Goal: Task Accomplishment & Management: Manage account settings

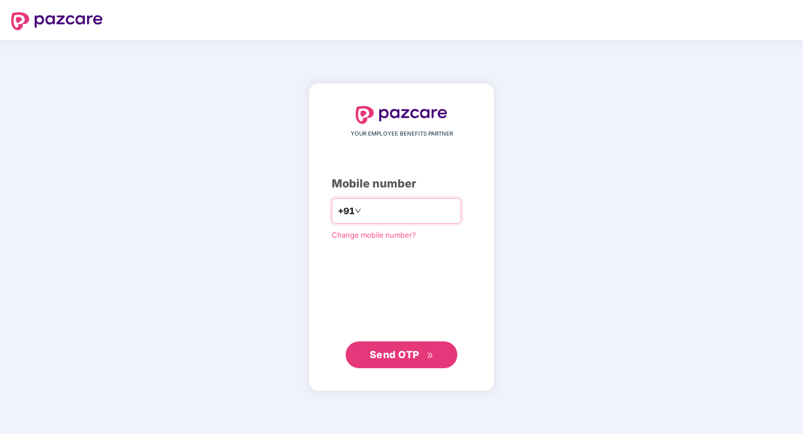
click at [401, 213] on input "number" at bounding box center [409, 211] width 92 height 18
type input "**********"
click at [405, 362] on button "Send OTP" at bounding box center [401, 354] width 112 height 27
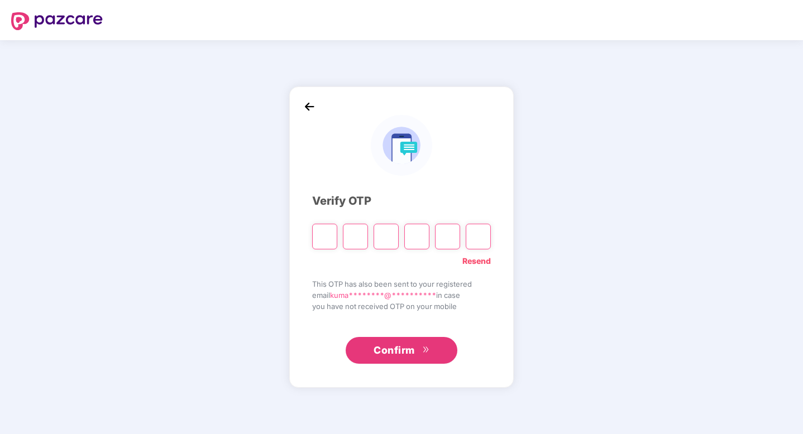
type input "*"
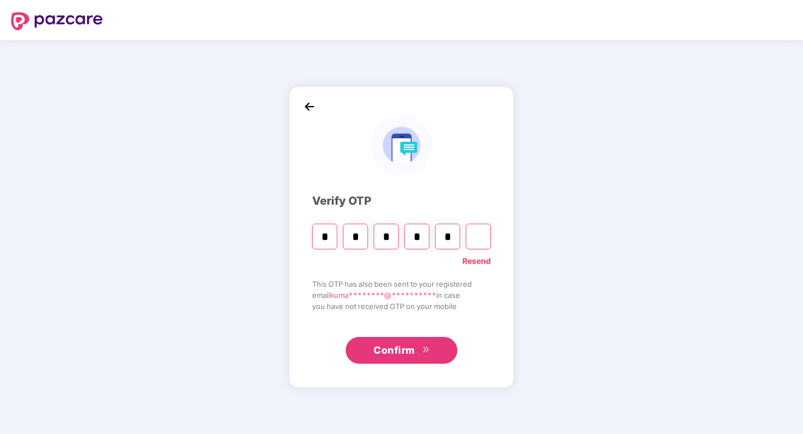
type input "*"
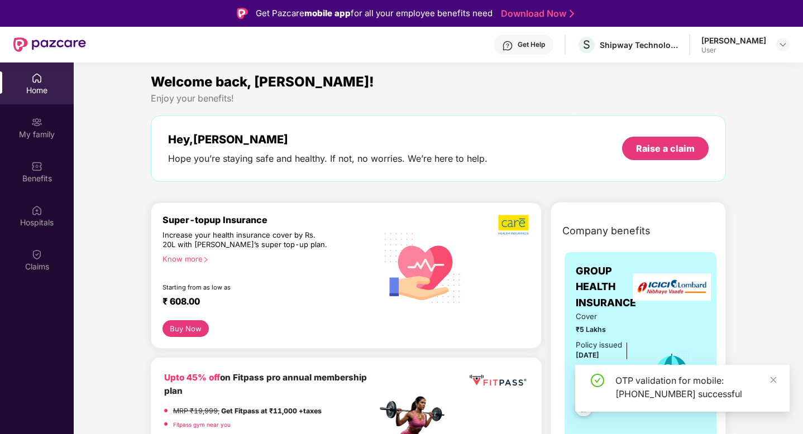
click at [733, 37] on div "[PERSON_NAME]" at bounding box center [733, 40] width 65 height 11
click at [746, 42] on div "[PERSON_NAME]" at bounding box center [733, 40] width 65 height 11
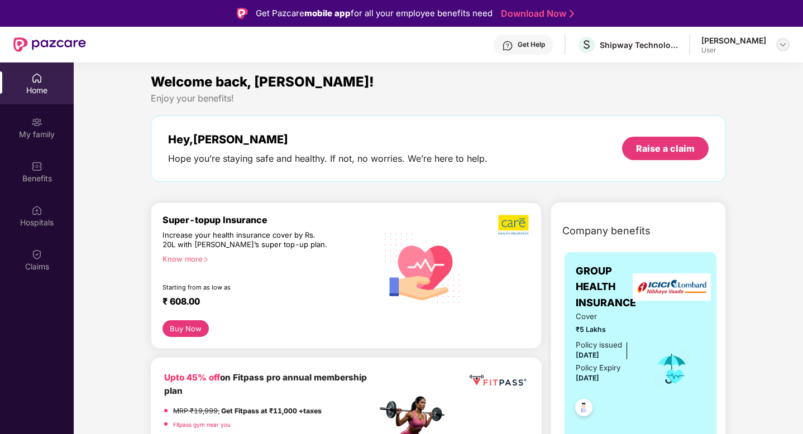
click at [782, 44] on img at bounding box center [782, 44] width 9 height 9
click at [698, 109] on div "User" at bounding box center [721, 111] width 65 height 9
click at [29, 122] on div "My family" at bounding box center [37, 128] width 74 height 42
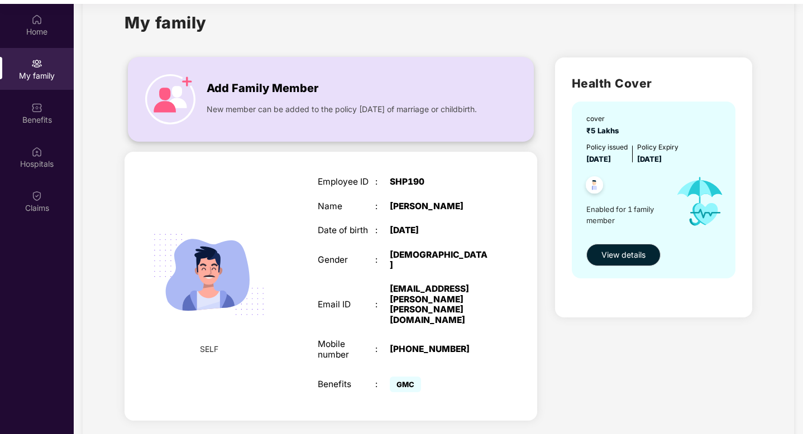
scroll to position [63, 0]
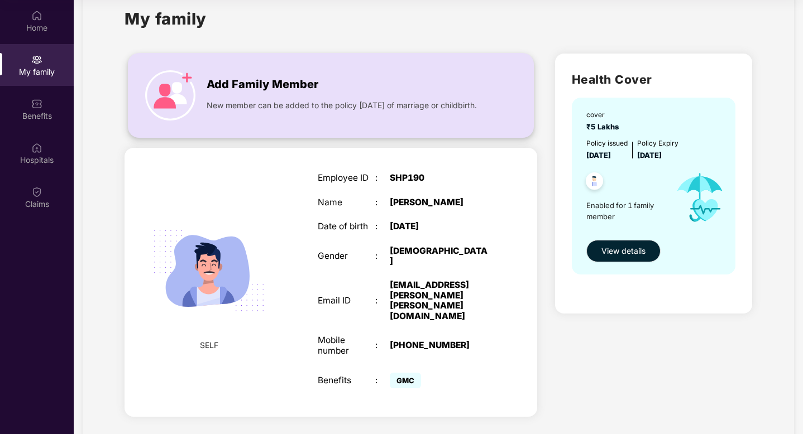
click at [187, 93] on img at bounding box center [170, 95] width 50 height 50
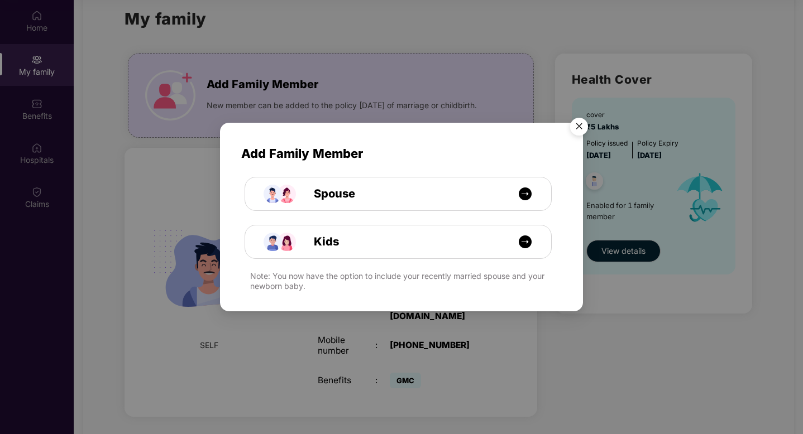
click at [581, 120] on img "Close" at bounding box center [578, 128] width 31 height 31
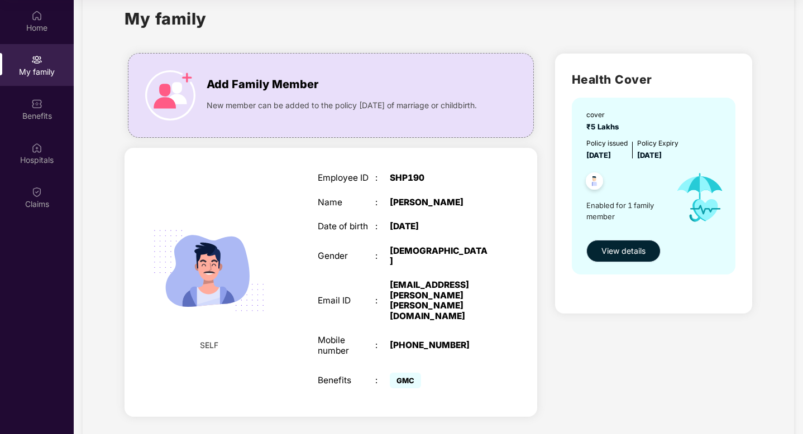
click at [635, 253] on span "View details" at bounding box center [623, 251] width 44 height 12
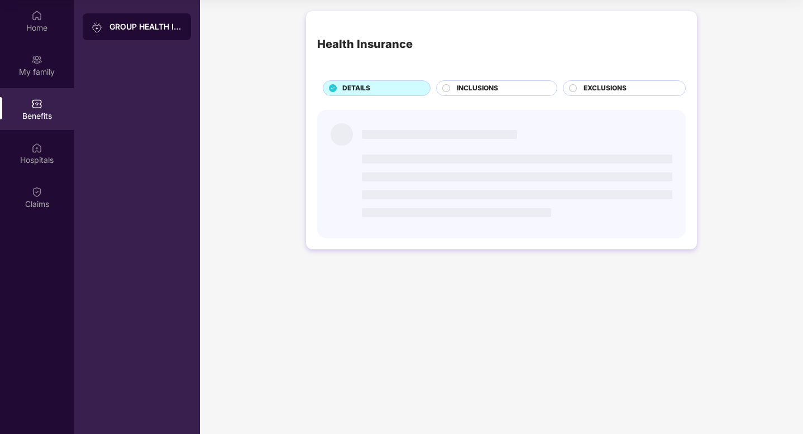
scroll to position [0, 0]
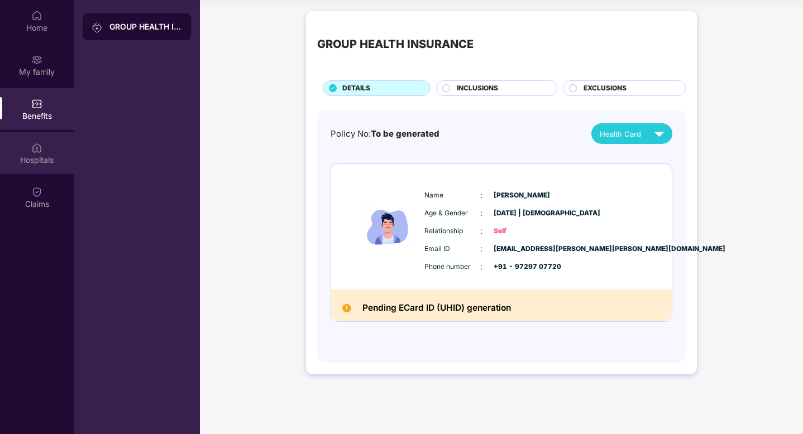
click at [27, 141] on div "Hospitals" at bounding box center [37, 153] width 74 height 42
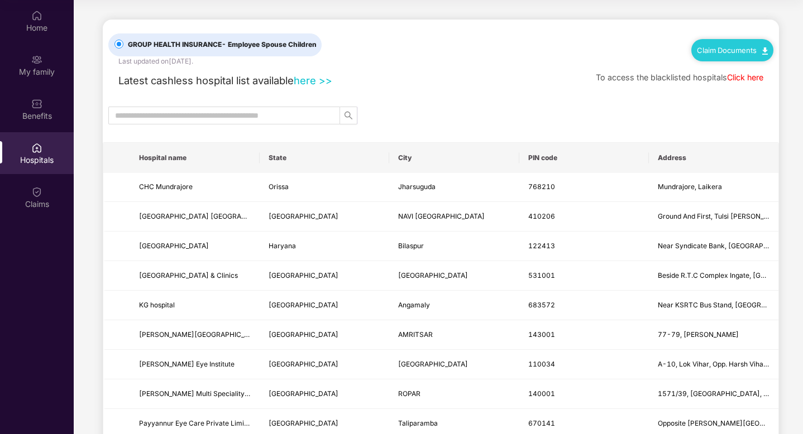
click at [752, 78] on link "Click here" at bounding box center [745, 77] width 36 height 9
